Goal: Navigation & Orientation: Find specific page/section

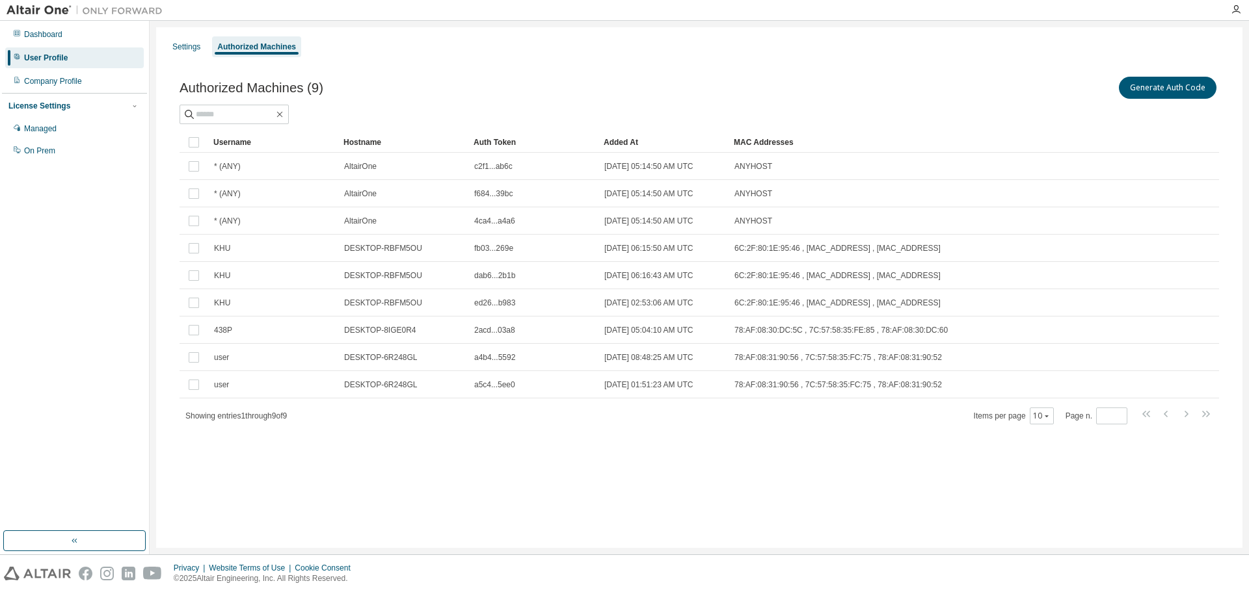
click at [423, 467] on div "Settings Authorized Machines Authorized Machines (9) Generate Auth Code Clear L…" at bounding box center [699, 287] width 1086 height 521
click at [350, 501] on div "Settings Authorized Machines Authorized Machines (9) Generate Auth Code Clear L…" at bounding box center [699, 287] width 1086 height 521
click at [66, 81] on div "Company Profile" at bounding box center [53, 81] width 58 height 10
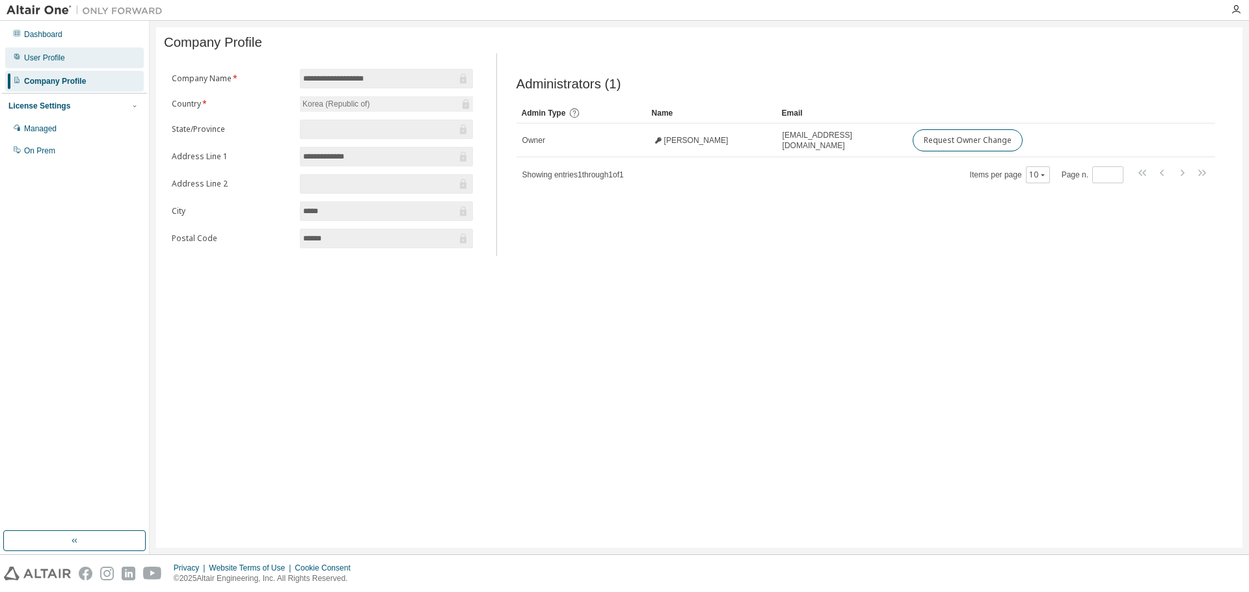
click at [50, 55] on div "User Profile" at bounding box center [44, 58] width 41 height 10
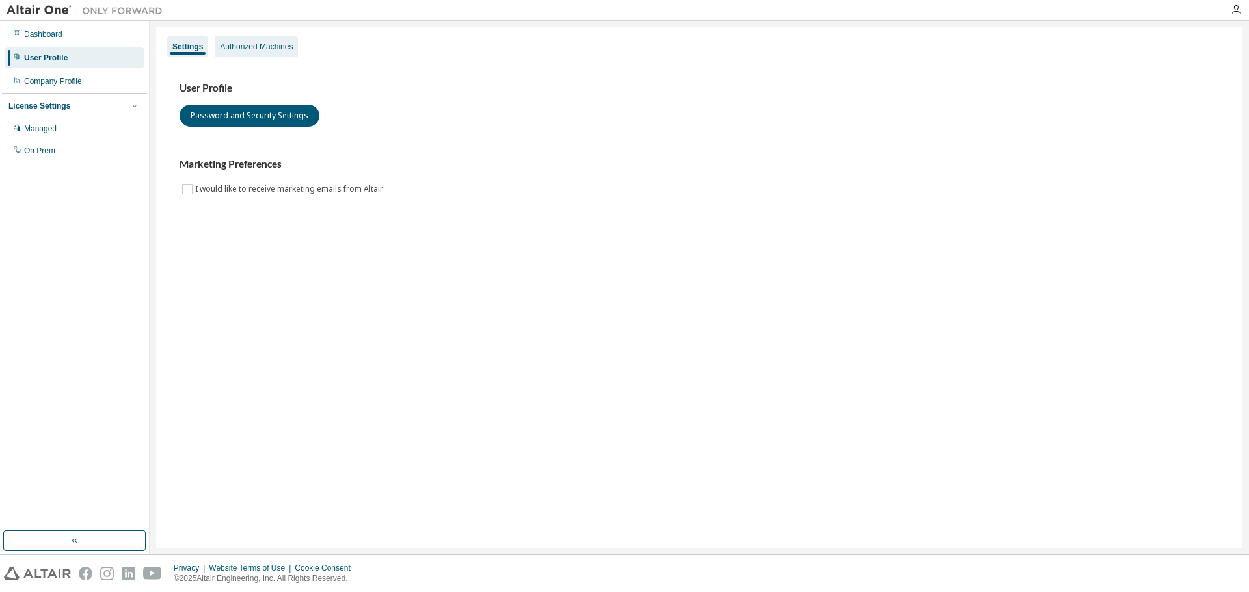
click at [258, 53] on div "Authorized Machines" at bounding box center [256, 46] width 83 height 21
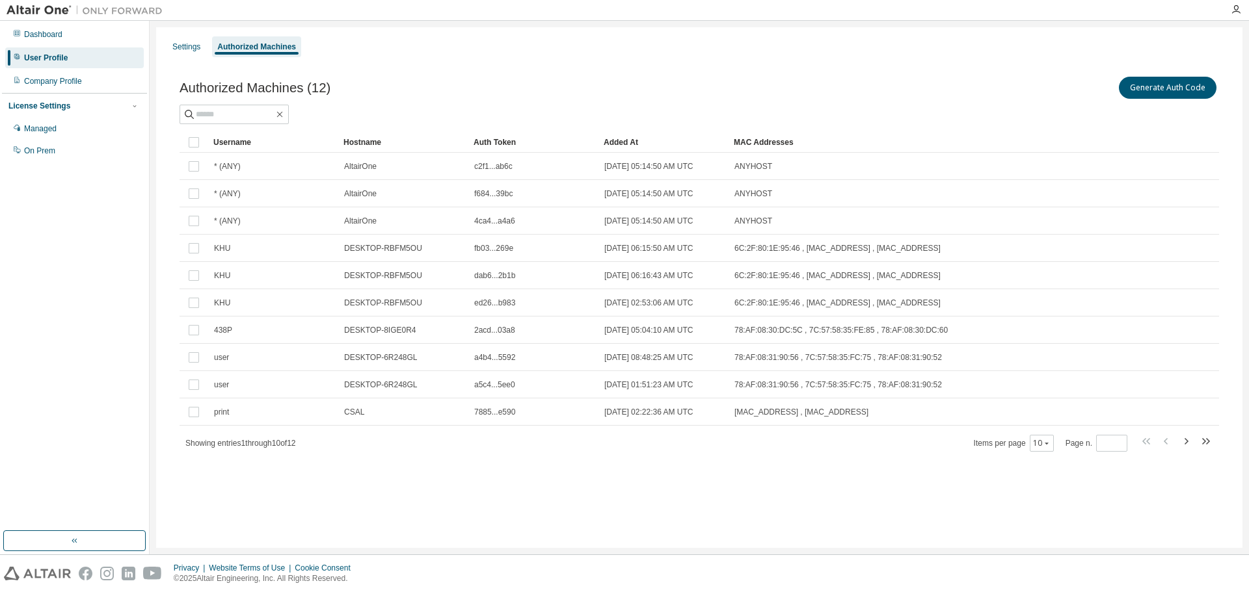
drag, startPoint x: 650, startPoint y: 514, endPoint x: 776, endPoint y: 467, distance: 135.4
click at [652, 512] on div "Settings Authorized Machines Authorized Machines (12) Generate Auth Code Clear …" at bounding box center [699, 287] width 1086 height 521
click at [1184, 445] on icon "button" at bounding box center [1186, 442] width 16 height 16
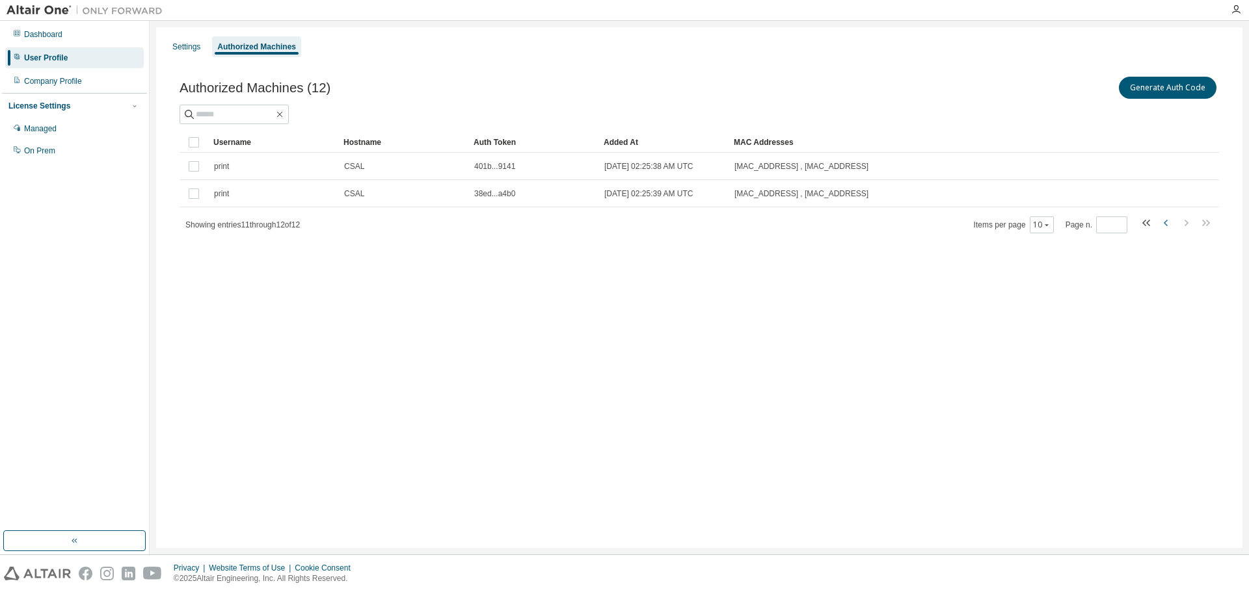
click at [1168, 225] on icon "button" at bounding box center [1166, 223] width 16 height 16
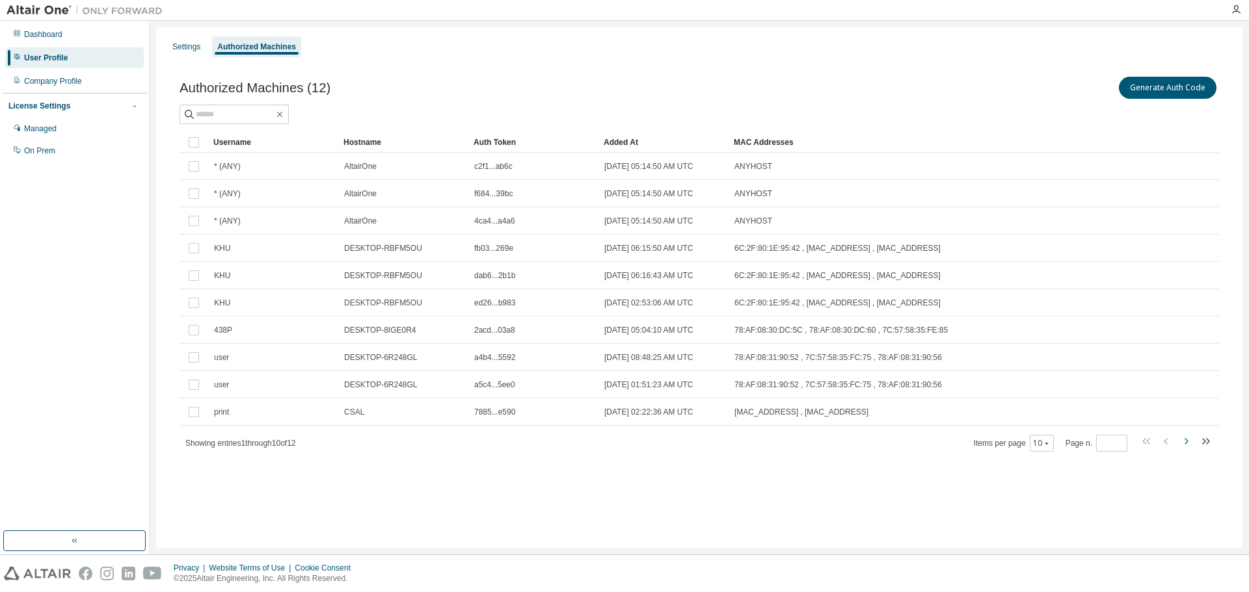
click at [1182, 438] on icon "button" at bounding box center [1186, 442] width 16 height 16
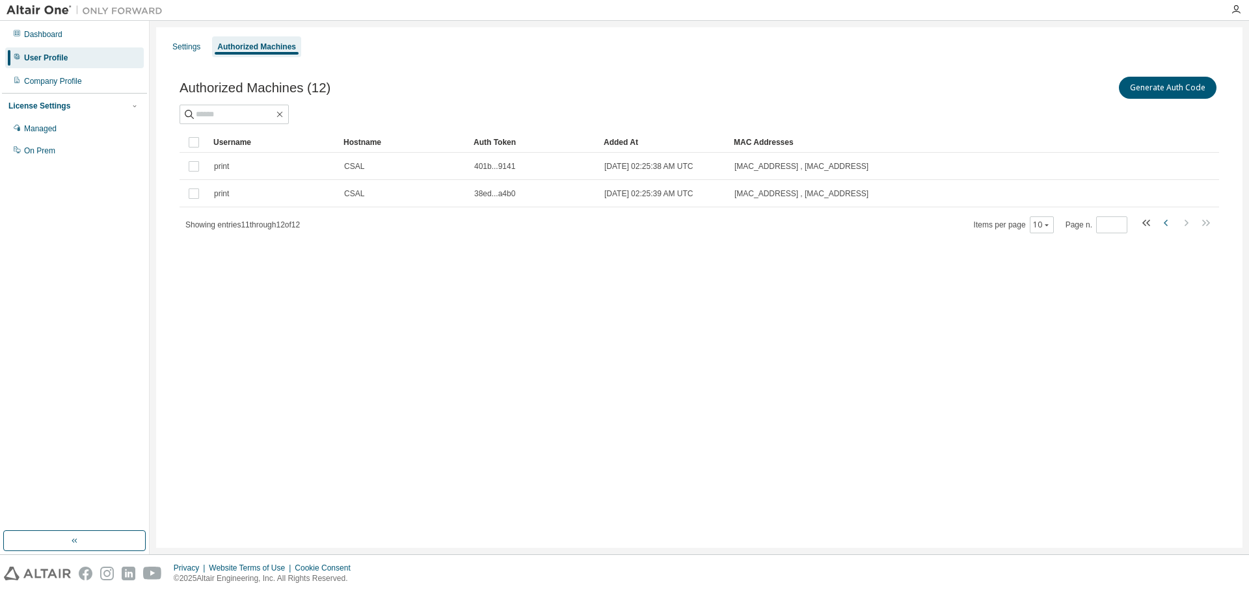
click at [1163, 218] on icon "button" at bounding box center [1166, 223] width 16 height 16
type input "*"
